Goal: Transaction & Acquisition: Purchase product/service

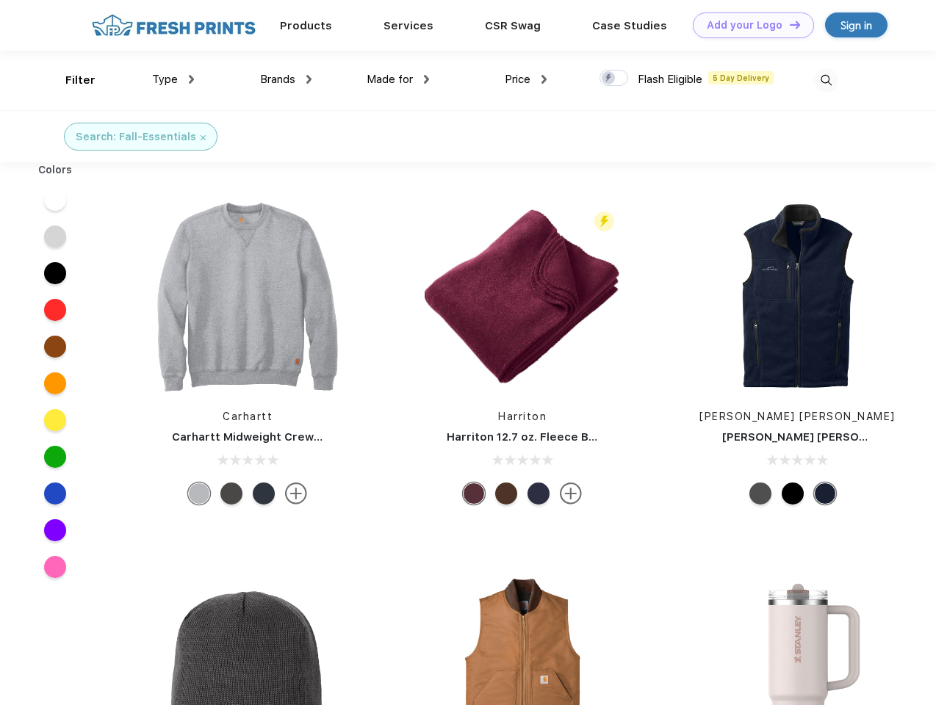
click at [748, 25] on link "Add your Logo Design Tool" at bounding box center [752, 25] width 121 height 26
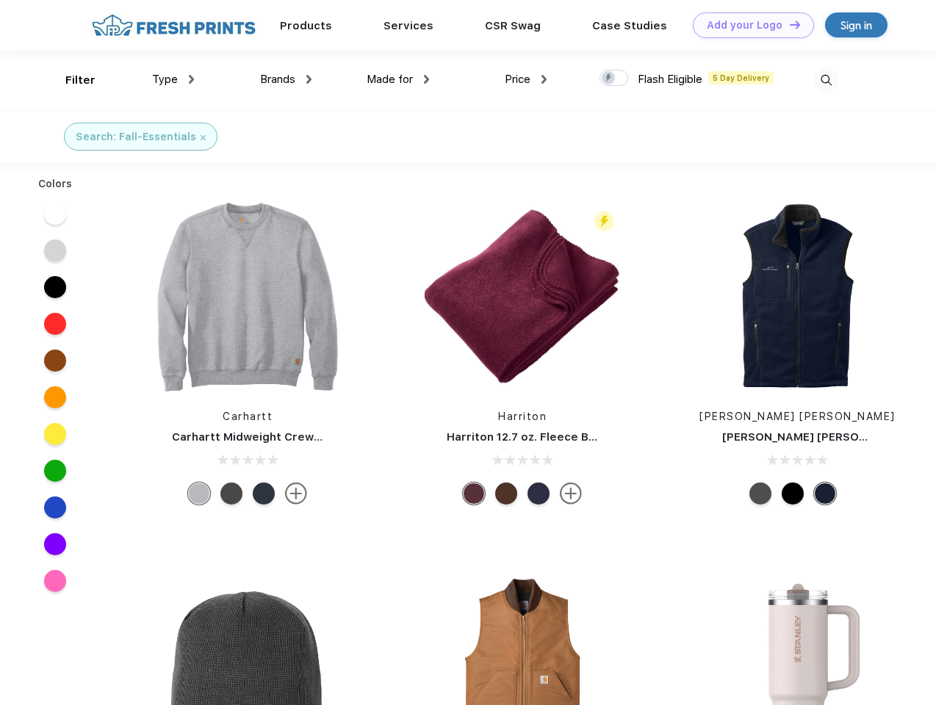
click at [0, 0] on div "Design Tool" at bounding box center [0, 0] width 0 height 0
click at [788, 24] on link "Add your Logo Design Tool" at bounding box center [752, 25] width 121 height 26
click at [70, 80] on div "Filter" at bounding box center [80, 80] width 30 height 17
click at [173, 79] on span "Type" at bounding box center [165, 79] width 26 height 13
click at [286, 79] on span "Brands" at bounding box center [277, 79] width 35 height 13
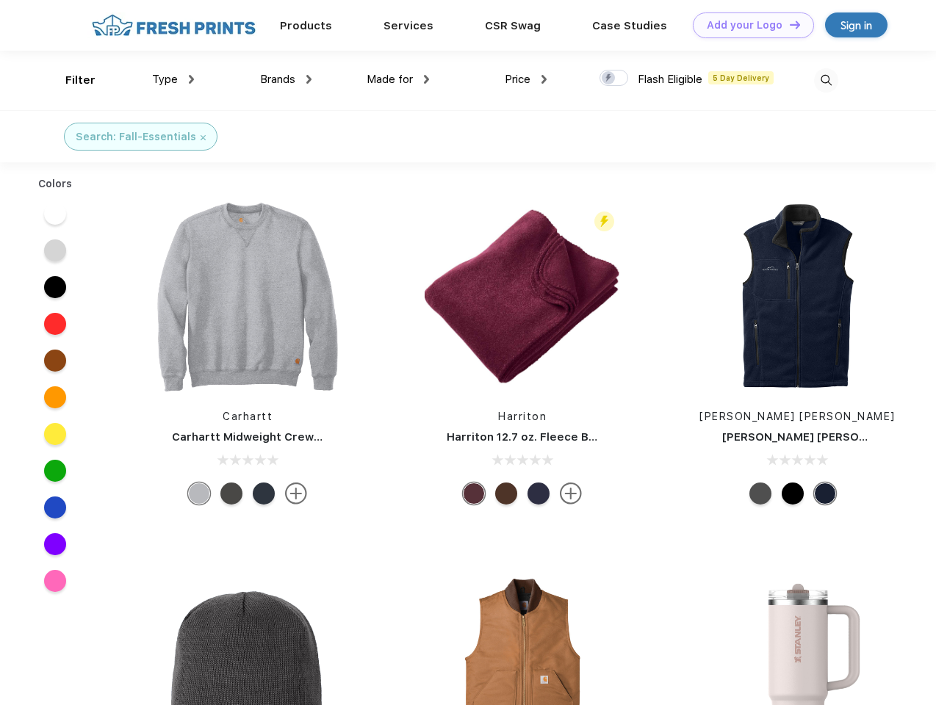
click at [398, 79] on span "Made for" at bounding box center [389, 79] width 46 height 13
click at [526, 79] on span "Price" at bounding box center [517, 79] width 26 height 13
click at [614, 79] on div at bounding box center [613, 78] width 29 height 16
click at [609, 79] on input "checkbox" at bounding box center [604, 74] width 10 height 10
click at [825, 80] on img at bounding box center [826, 80] width 24 height 24
